Goal: Transaction & Acquisition: Download file/media

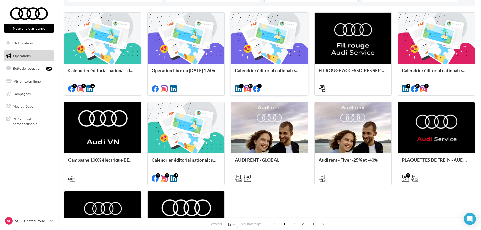
scroll to position [151, 0]
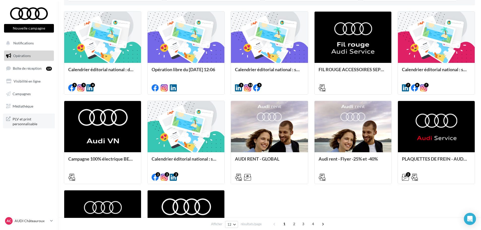
click at [26, 121] on span "PLV et print personnalisable" at bounding box center [32, 120] width 39 height 11
click at [13, 106] on span "Médiathèque" at bounding box center [23, 106] width 21 height 4
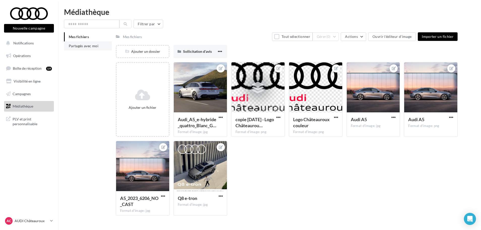
click at [105, 46] on li "Partagés avec moi" at bounding box center [88, 45] width 48 height 9
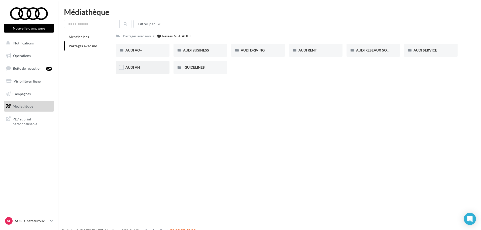
click at [152, 67] on div "AUDI VN" at bounding box center [142, 67] width 35 height 5
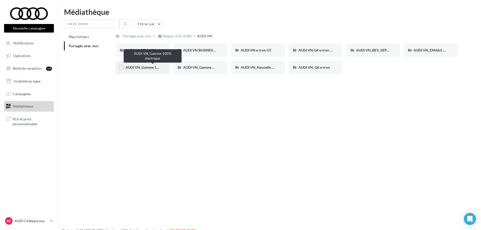
click at [145, 65] on span "AUDI VN_Gamme 100% électrique" at bounding box center [152, 67] width 54 height 4
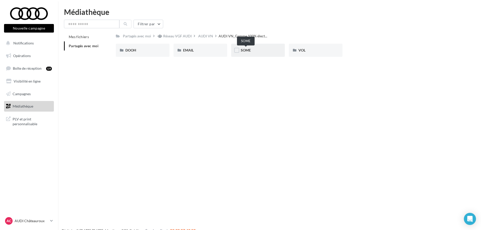
click at [246, 50] on span "SOME" at bounding box center [246, 50] width 10 height 4
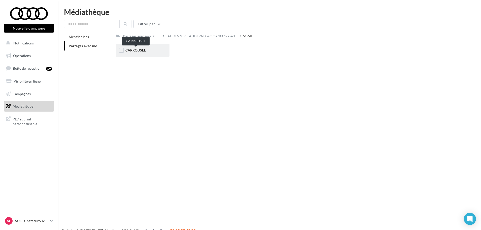
click at [142, 49] on span "CARROUSEL" at bounding box center [135, 50] width 20 height 4
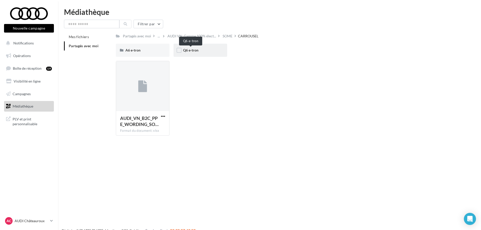
click at [195, 51] on span "Q6 e-tron" at bounding box center [190, 50] width 15 height 4
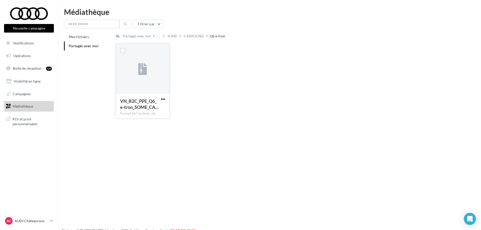
click at [162, 100] on span "button" at bounding box center [163, 99] width 4 height 4
click at [143, 111] on button "Télécharger" at bounding box center [141, 108] width 50 height 13
